Goal: Information Seeking & Learning: Learn about a topic

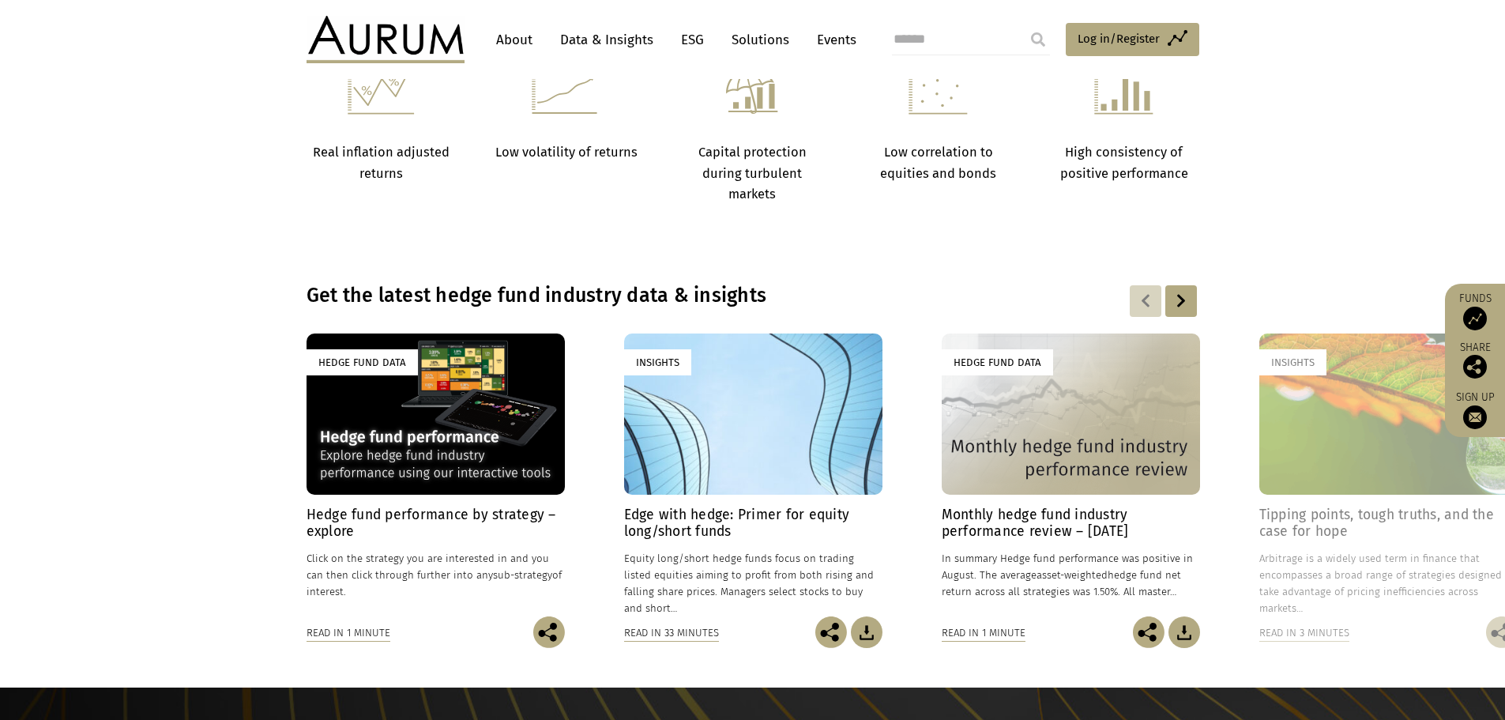
scroll to position [948, 0]
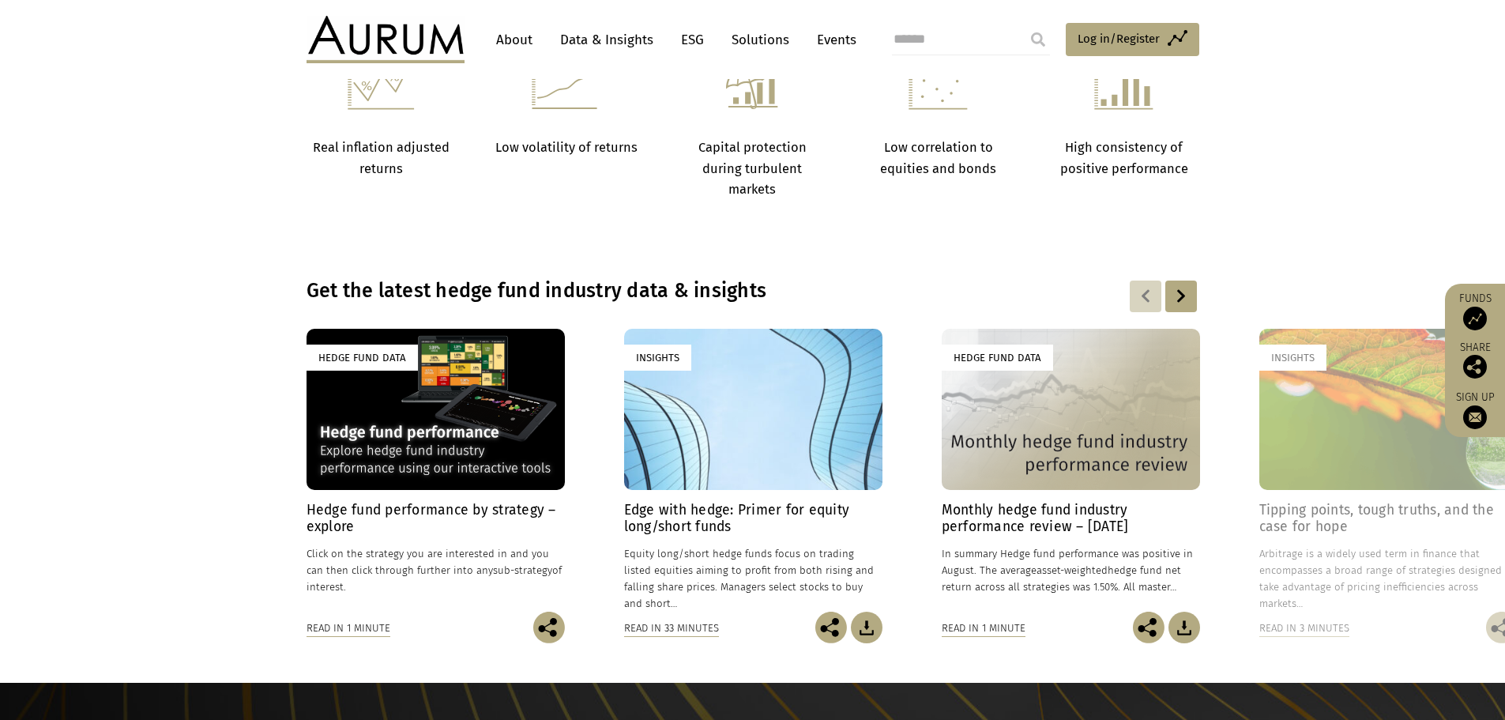
click at [697, 456] on div "Insights" at bounding box center [753, 409] width 258 height 161
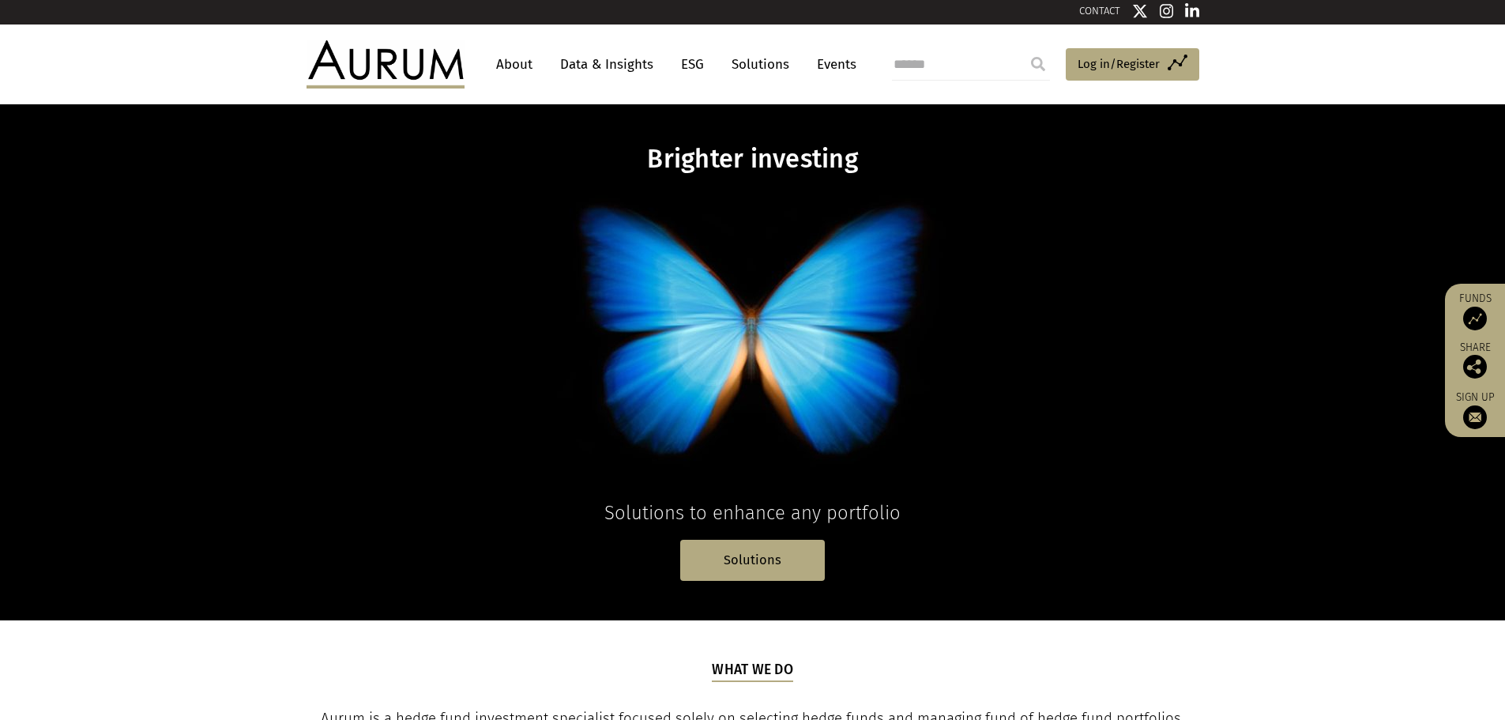
scroll to position [0, 0]
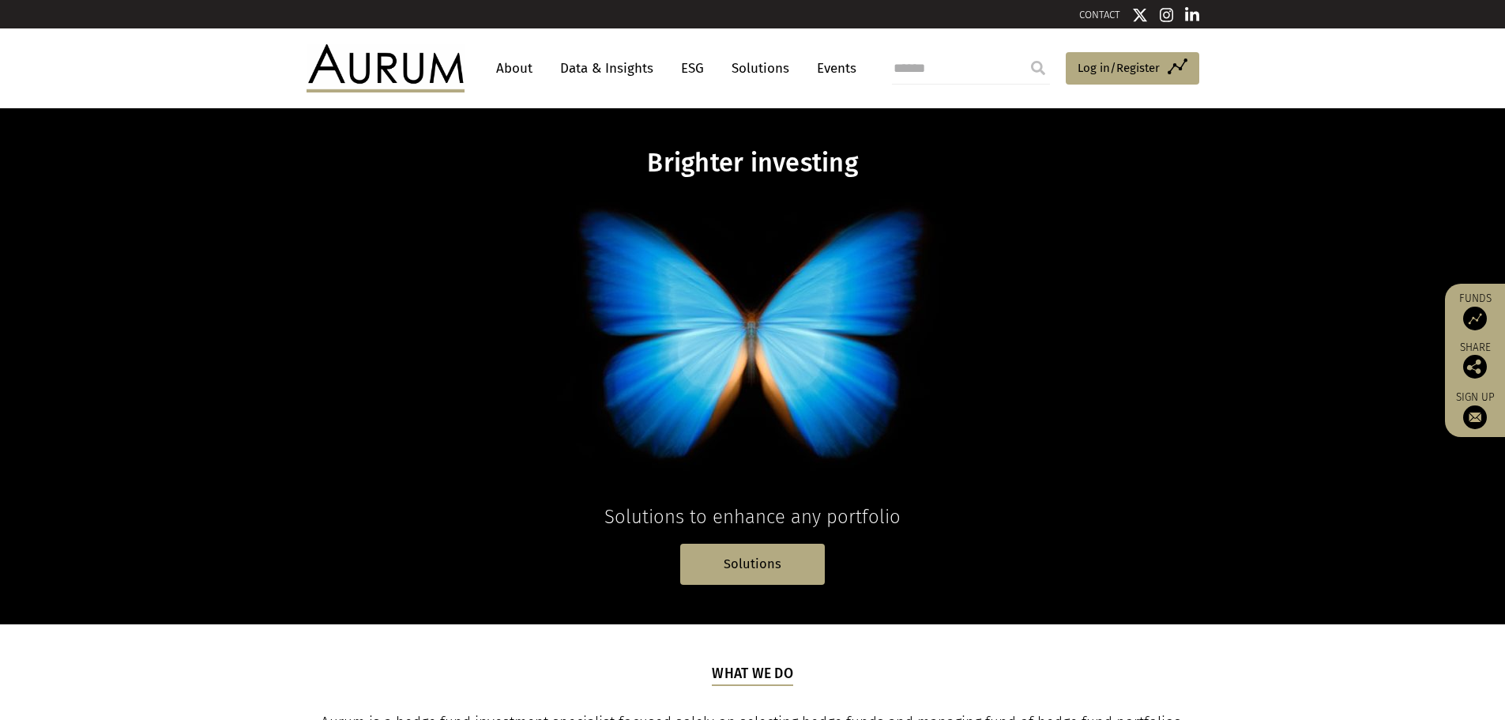
click at [626, 71] on link "Data & Insights" at bounding box center [606, 68] width 109 height 29
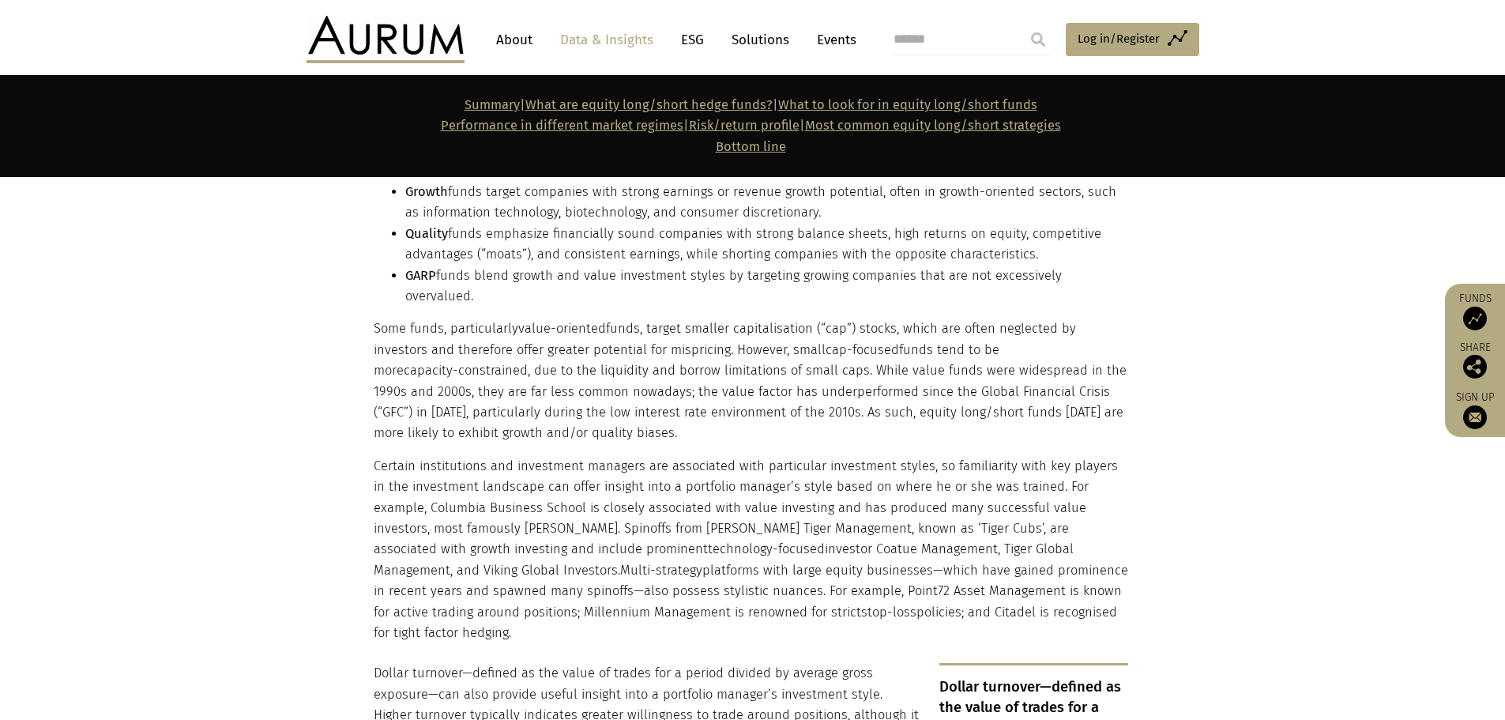
scroll to position [3317, 0]
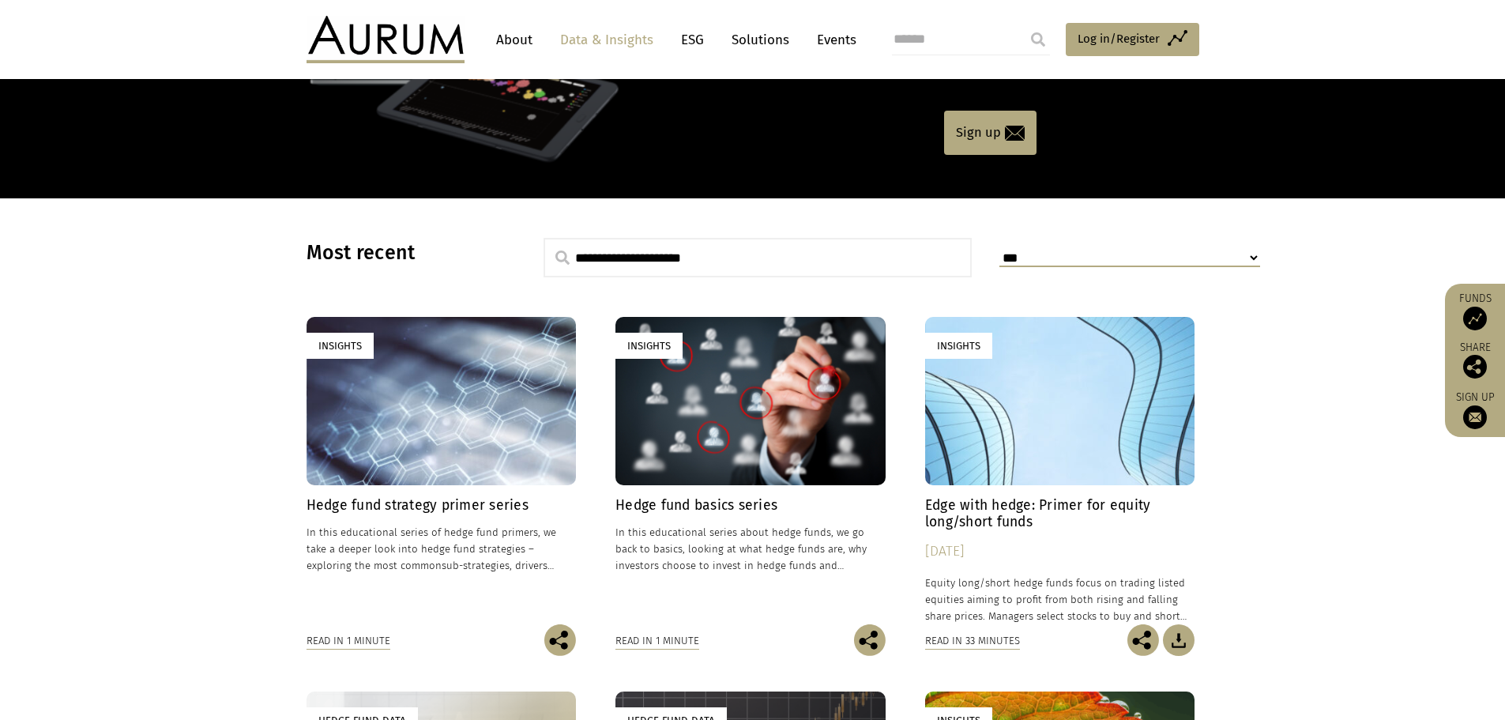
scroll to position [316, 0]
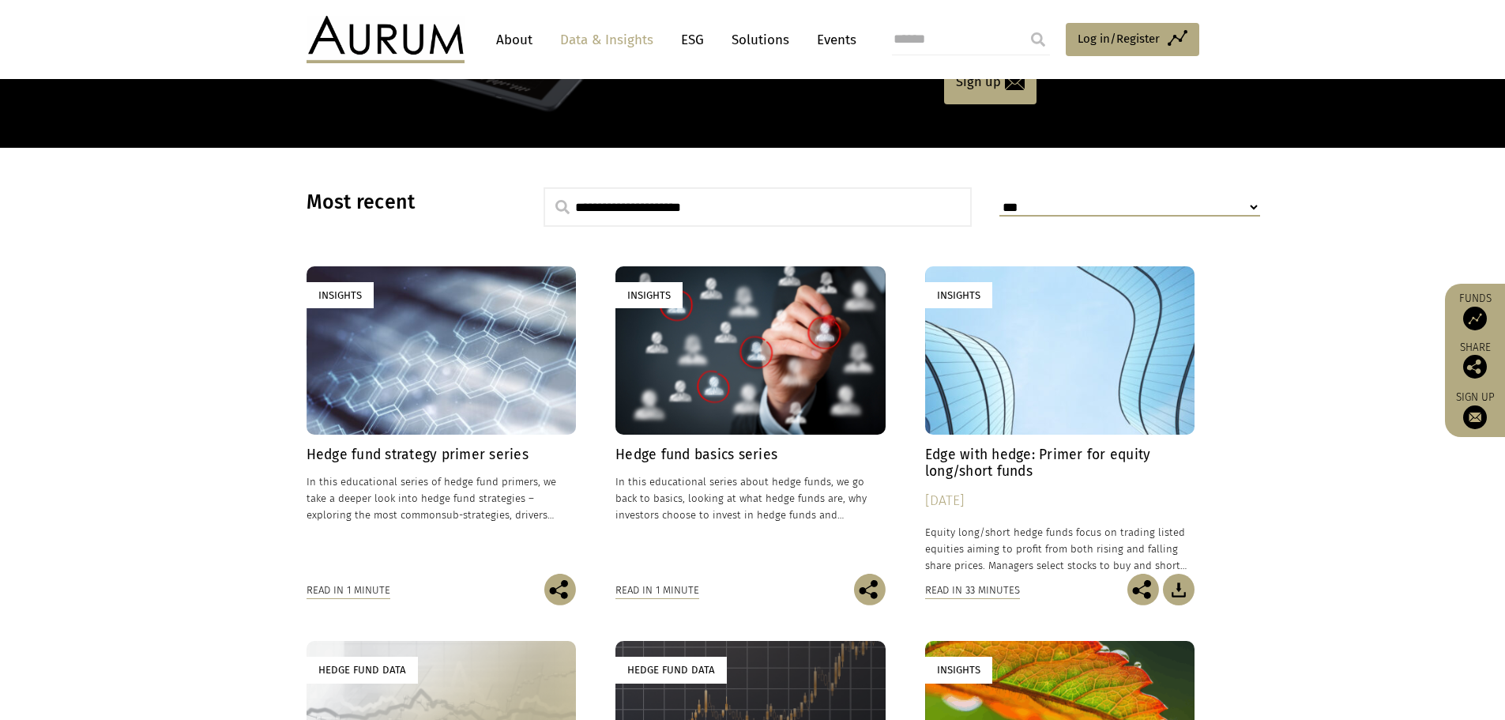
click at [494, 457] on h4 "Hedge fund strategy primer series" at bounding box center [441, 454] width 270 height 17
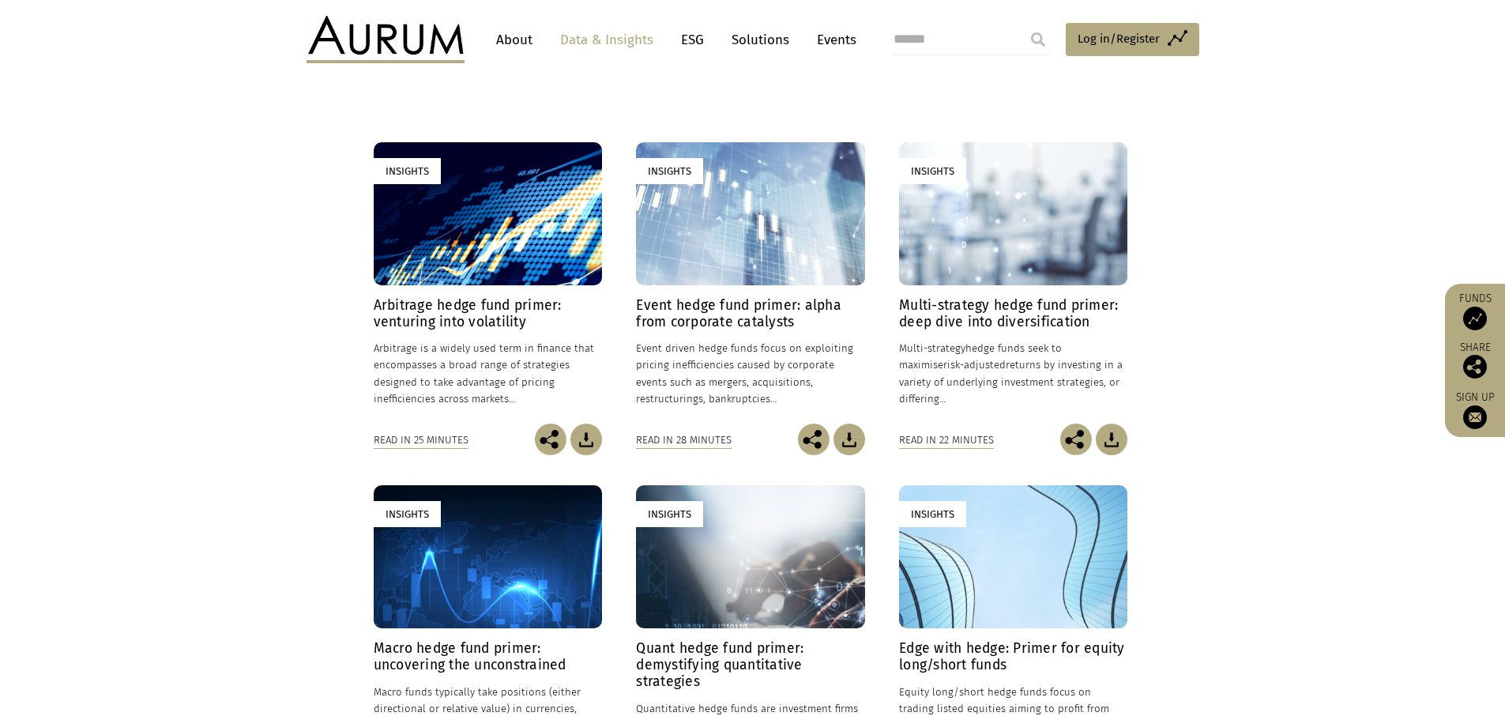
scroll to position [395, 0]
